Goal: Check status: Check status

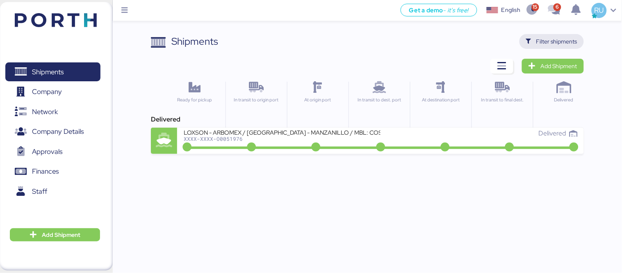
click at [542, 38] on span "Filter shipments" at bounding box center [556, 41] width 41 height 10
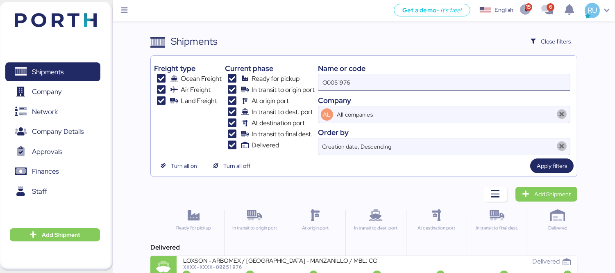
click at [370, 83] on input "O0051976" at bounding box center [444, 82] width 252 height 16
paste input "YLVHS5082814"
type input "YLVHS5082814"
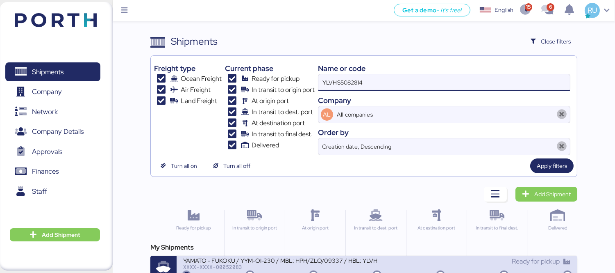
click at [320, 259] on div "YAMATO - FUKOKU / YYM-OI-230 / MBL: HPH/ZLO/09337 / HBL: YLVHS5082814 / LCL" at bounding box center [280, 259] width 194 height 7
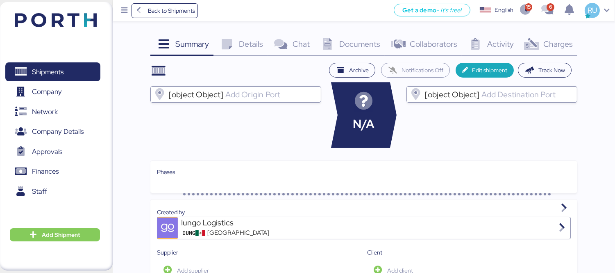
click at [358, 45] on span "Documents" at bounding box center [359, 44] width 41 height 11
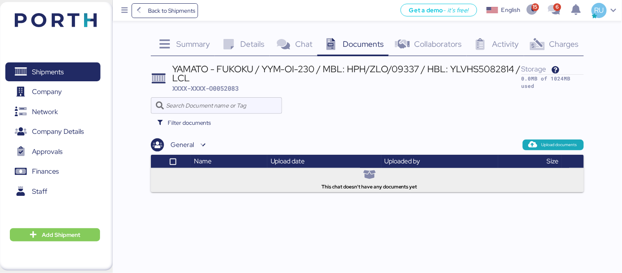
click at [488, 109] on div at bounding box center [367, 105] width 433 height 16
click at [527, 11] on icon "button" at bounding box center [532, 10] width 14 height 11
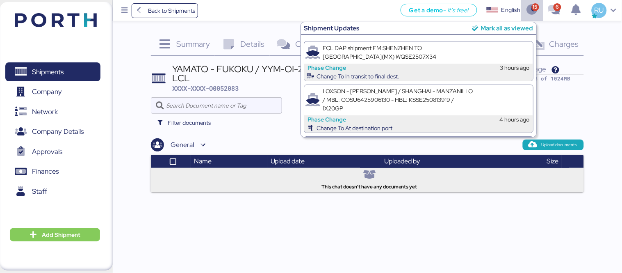
click at [501, 27] on div "Mark all as viewed" at bounding box center [506, 27] width 52 height 9
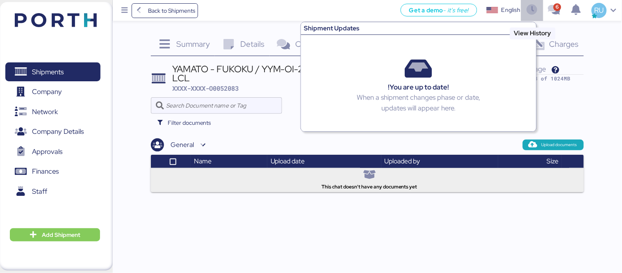
click at [534, 9] on icon "button" at bounding box center [532, 10] width 14 height 11
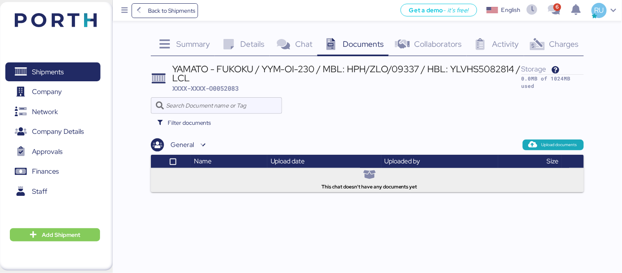
click at [529, 48] on icon at bounding box center [537, 45] width 18 height 12
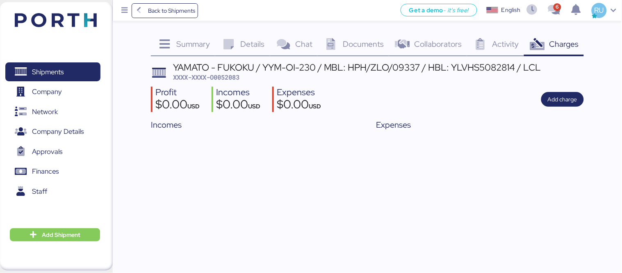
click at [91, 20] on img at bounding box center [56, 20] width 82 height 14
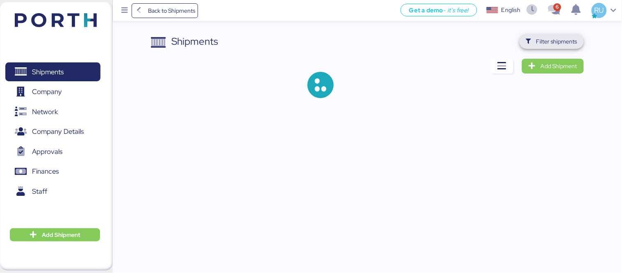
click at [569, 42] on span "Filter shipments" at bounding box center [556, 41] width 41 height 10
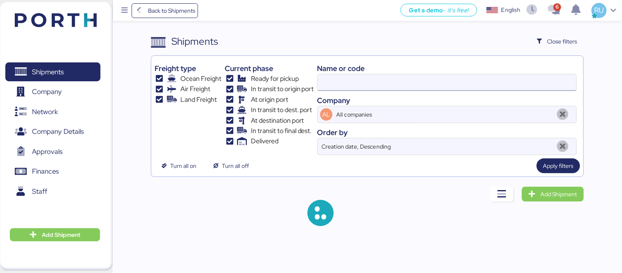
click at [375, 88] on input at bounding box center [447, 82] width 259 height 16
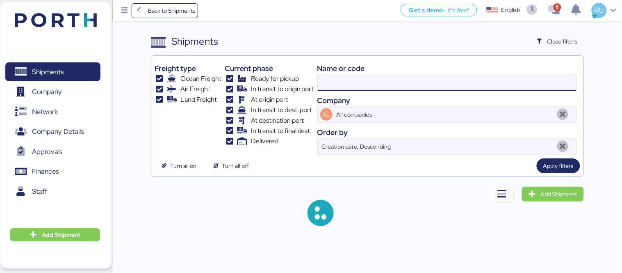
paste input "O0051323"
type input "O0051323"
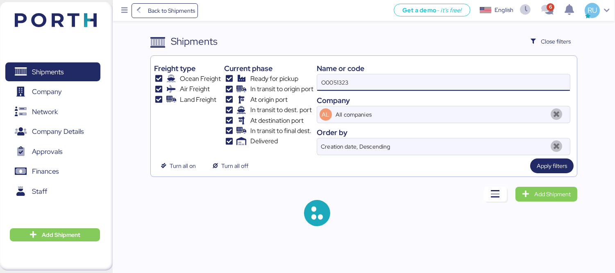
scroll to position [0, 0]
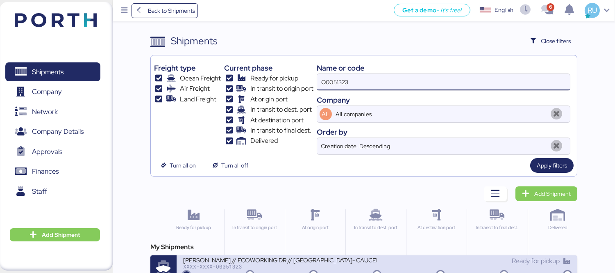
click at [355, 258] on div "[PERSON_NAME] // ECOWORKING DR // [GEOGRAPHIC_DATA]- CAUCEDO // 1X20" at bounding box center [280, 259] width 194 height 7
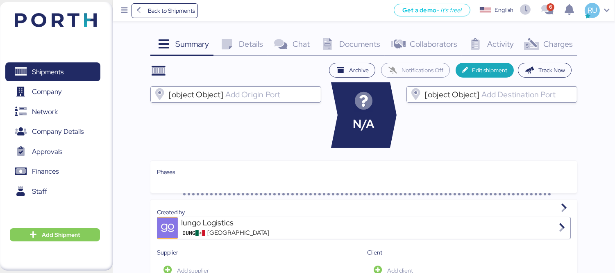
click at [540, 50] on icon at bounding box center [532, 45] width 18 height 12
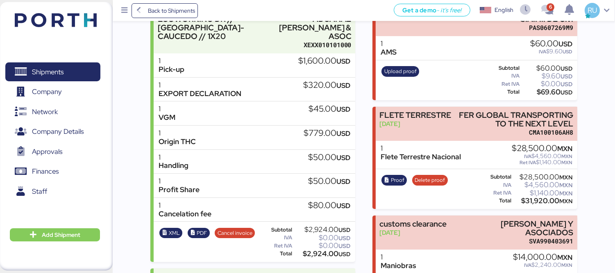
scroll to position [84, 0]
